Goal: Navigation & Orientation: Find specific page/section

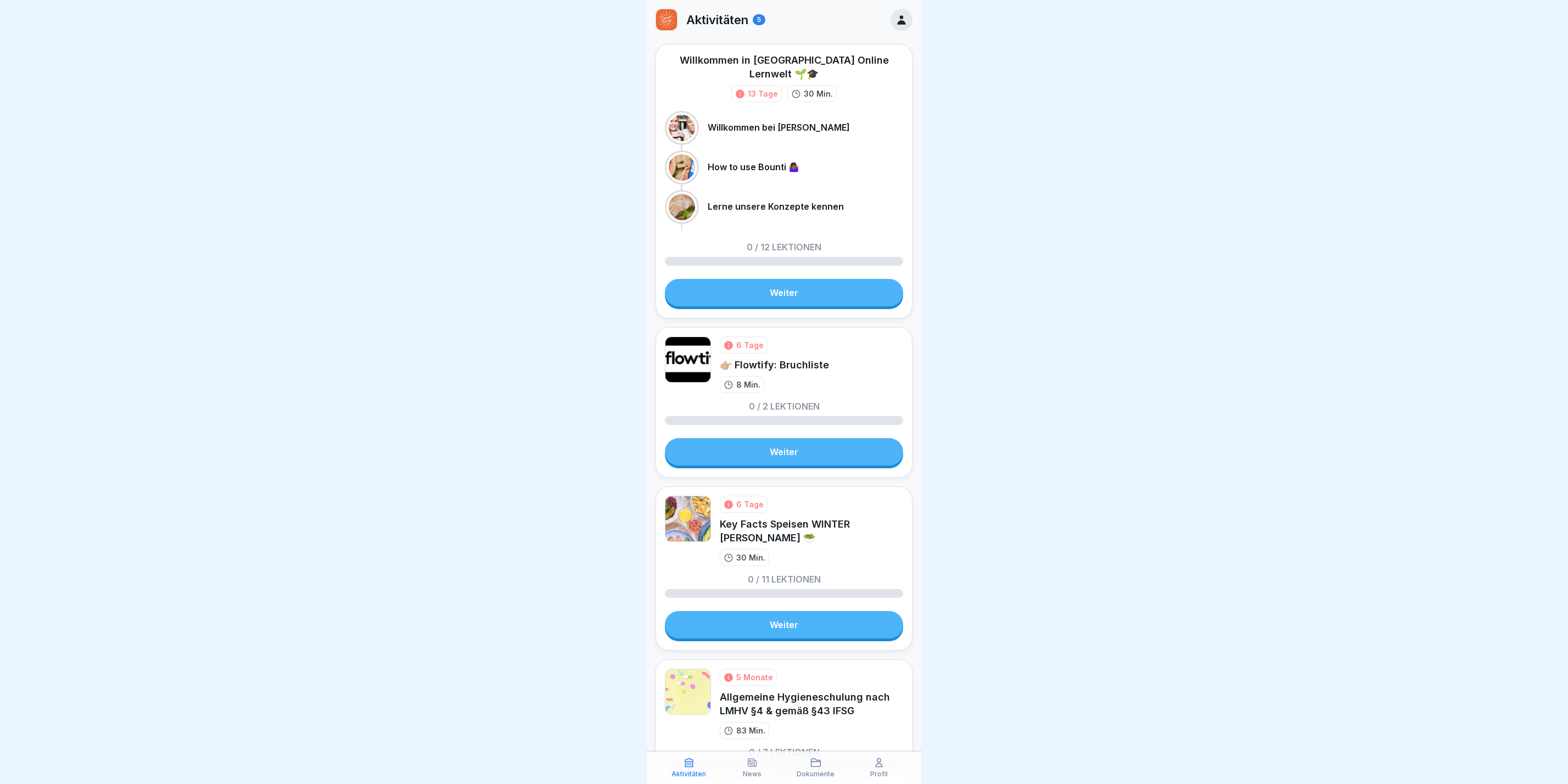
scroll to position [300, 0]
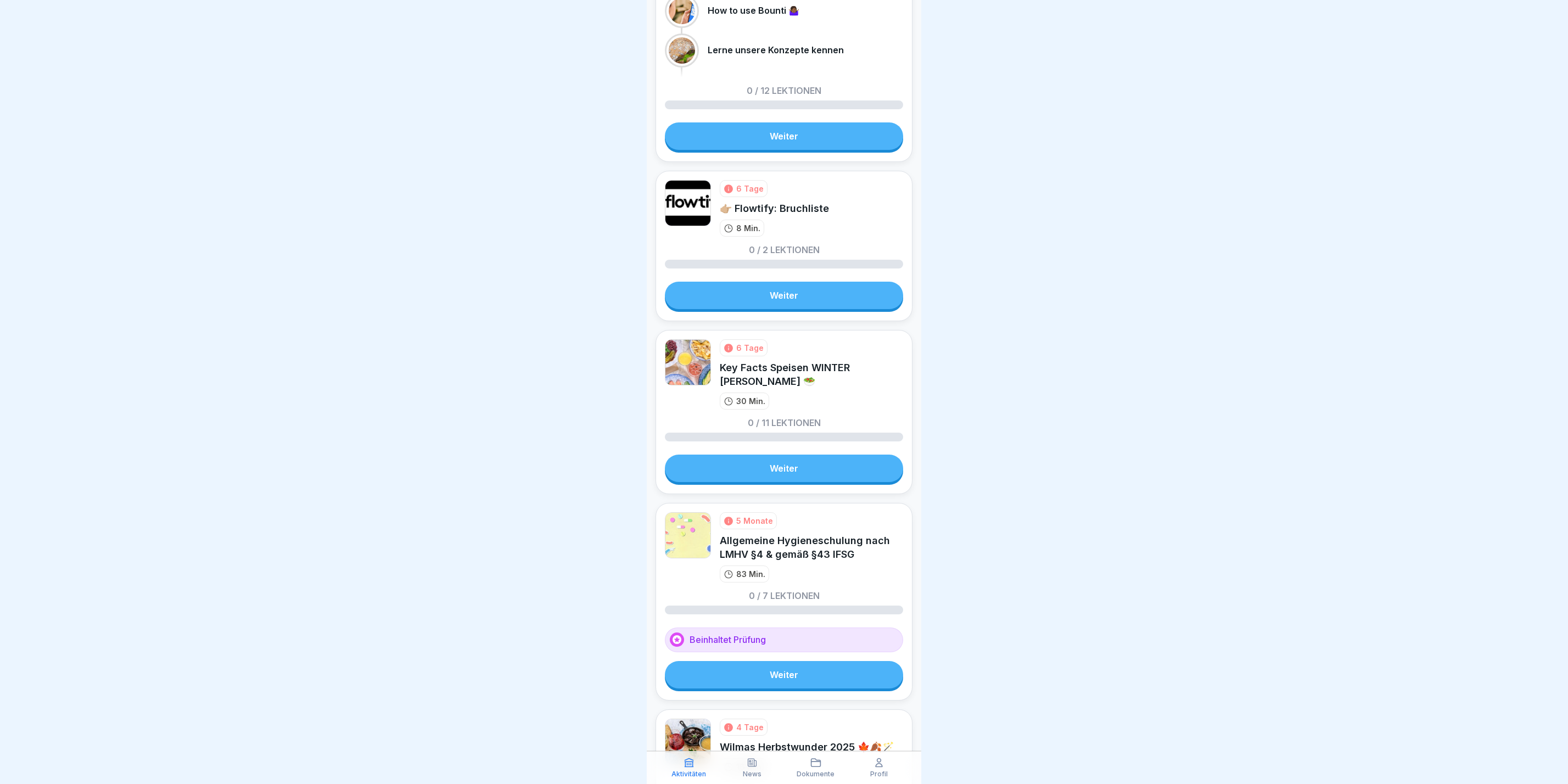
scroll to position [300, 0]
